Goal: Task Accomplishment & Management: Use online tool/utility

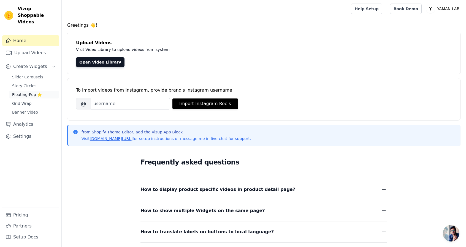
click at [30, 92] on span "Floating-Pop ⭐" at bounding box center [27, 95] width 30 height 6
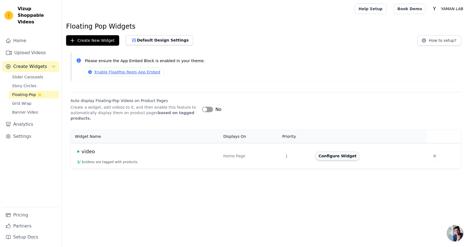
click at [325, 152] on button "Configure Widget" at bounding box center [337, 156] width 45 height 9
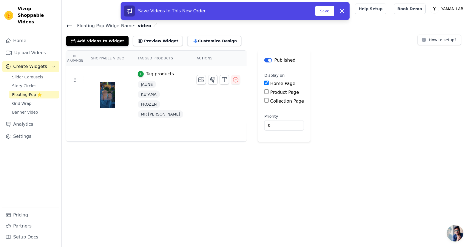
click at [149, 71] on div "Tag products" at bounding box center [160, 74] width 28 height 7
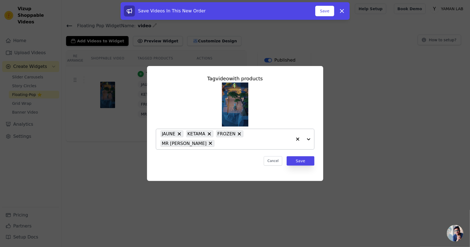
click at [309, 139] on div at bounding box center [303, 139] width 22 height 20
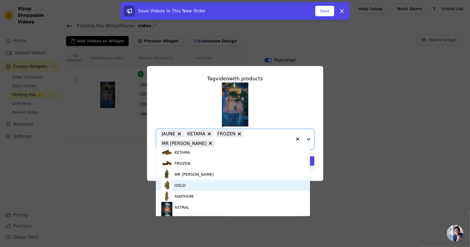
scroll to position [11, 0]
click at [220, 188] on div "OGLD" at bounding box center [232, 185] width 143 height 11
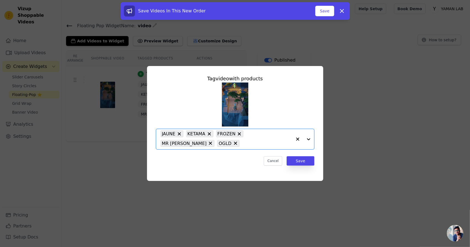
click at [309, 135] on div at bounding box center [303, 139] width 22 height 20
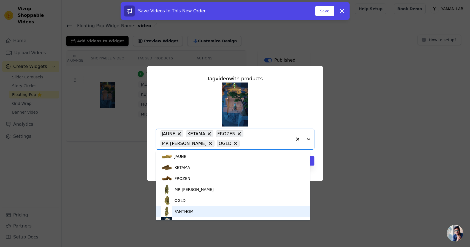
click at [198, 216] on div "FANTHOM" at bounding box center [232, 211] width 143 height 11
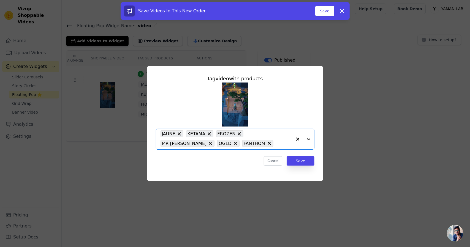
click at [308, 137] on div at bounding box center [303, 139] width 22 height 20
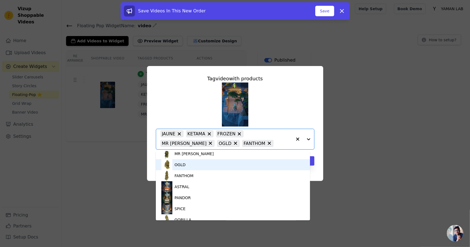
scroll to position [65, 0]
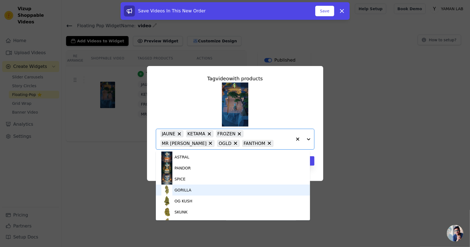
click at [220, 191] on div "GORILLA" at bounding box center [232, 190] width 143 height 11
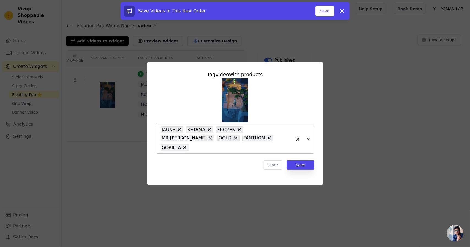
click at [307, 141] on div at bounding box center [303, 139] width 22 height 29
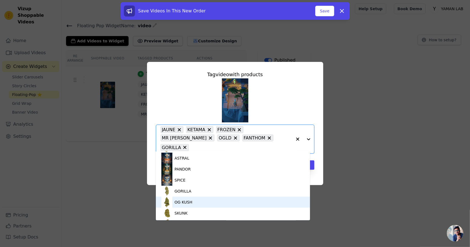
scroll to position [85, 0]
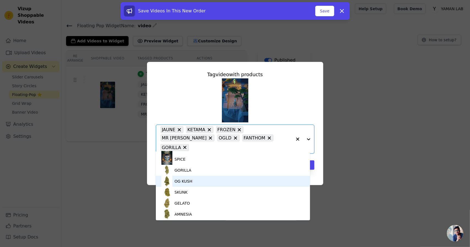
click at [213, 181] on div "OG KUSH" at bounding box center [232, 181] width 143 height 11
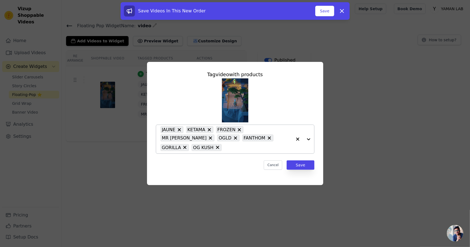
click at [310, 136] on div at bounding box center [303, 139] width 22 height 29
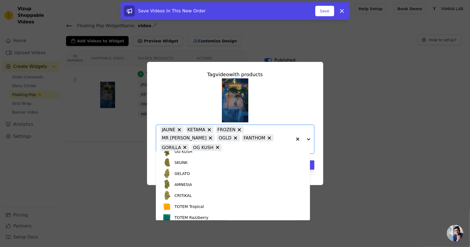
scroll to position [116, 0]
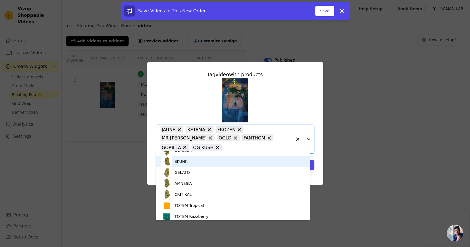
click at [217, 165] on div "SKUNK" at bounding box center [232, 161] width 143 height 11
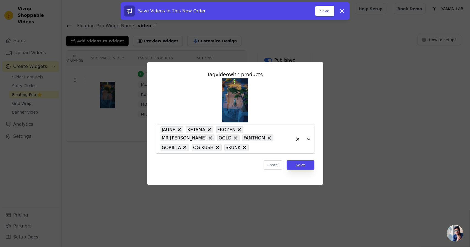
click at [306, 141] on div at bounding box center [303, 139] width 22 height 29
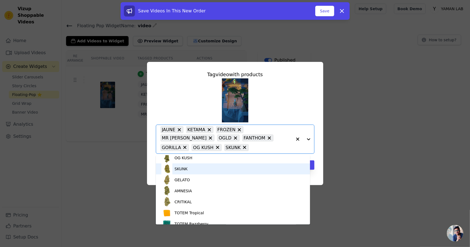
scroll to position [113, 0]
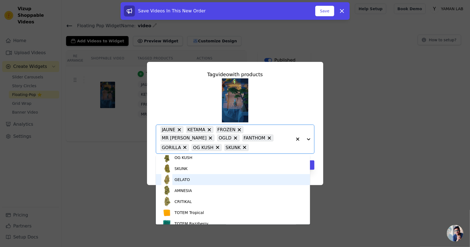
click at [214, 182] on div "GELATO" at bounding box center [232, 179] width 143 height 11
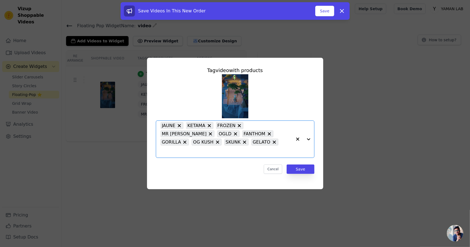
click at [308, 136] on div at bounding box center [303, 139] width 22 height 37
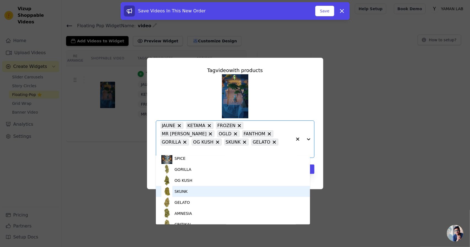
scroll to position [91, 0]
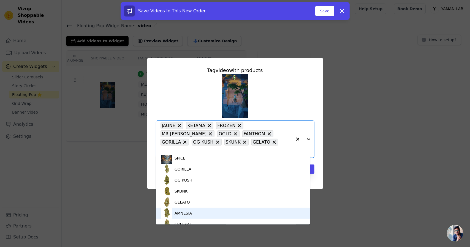
click at [209, 212] on div "AMNESIA" at bounding box center [232, 213] width 143 height 11
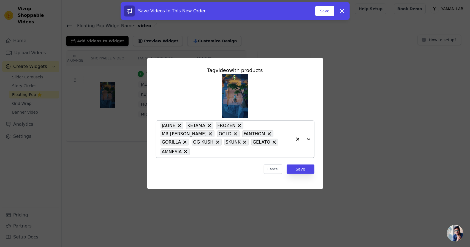
click at [313, 136] on div at bounding box center [303, 139] width 22 height 37
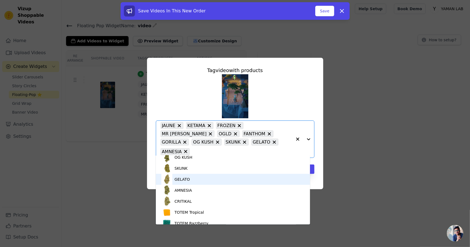
scroll to position [114, 0]
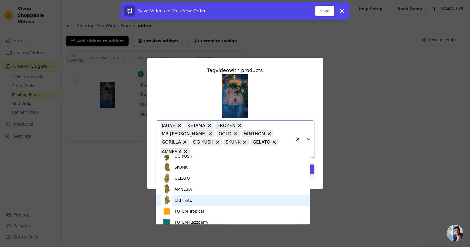
click at [212, 199] on div "CRITIKAL" at bounding box center [232, 200] width 143 height 11
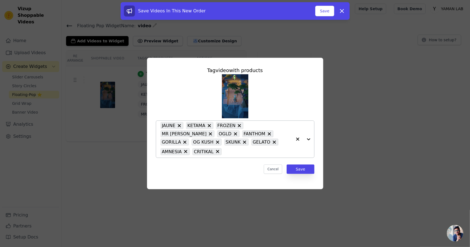
click at [309, 140] on div at bounding box center [303, 139] width 22 height 37
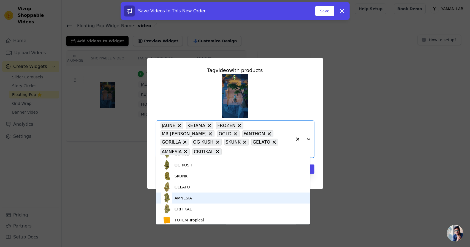
scroll to position [119, 0]
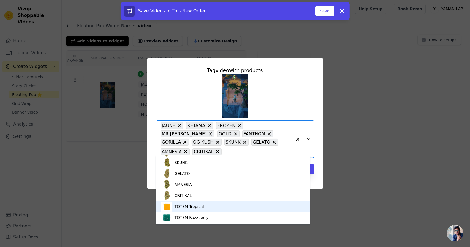
click at [241, 204] on div "TOTEM Tropical" at bounding box center [232, 206] width 143 height 11
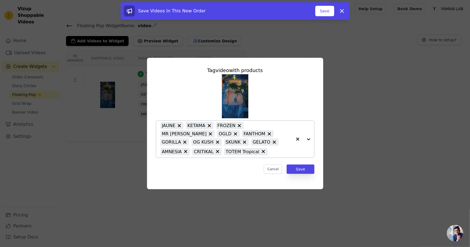
click at [306, 139] on div at bounding box center [303, 139] width 22 height 37
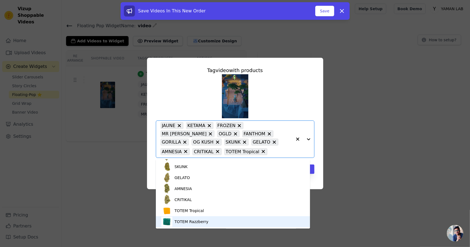
click at [206, 222] on div "TOTEM Razzberry" at bounding box center [232, 221] width 143 height 11
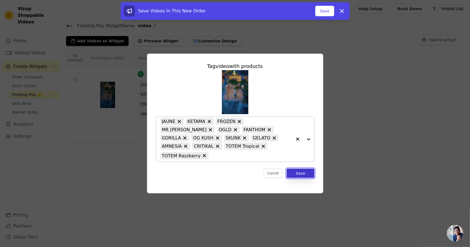
click at [302, 169] on button "Save" at bounding box center [300, 173] width 28 height 9
